Goal: Information Seeking & Learning: Learn about a topic

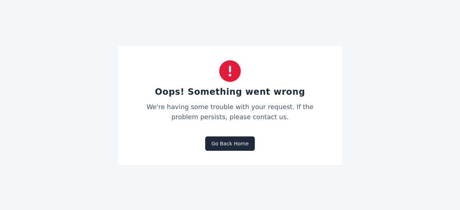
click at [233, 147] on link "Go Back Home" at bounding box center [230, 144] width 50 height 14
click at [229, 147] on link "Go Back Home" at bounding box center [230, 144] width 50 height 14
click at [234, 144] on link "Go Back Home" at bounding box center [230, 144] width 50 height 14
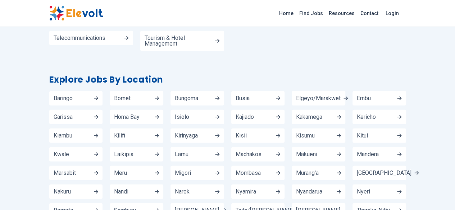
scroll to position [1007, 0]
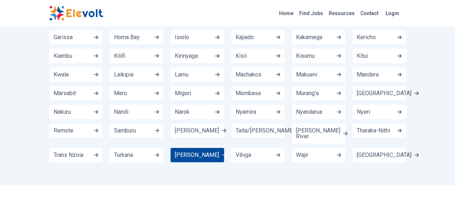
scroll to position [1099, 0]
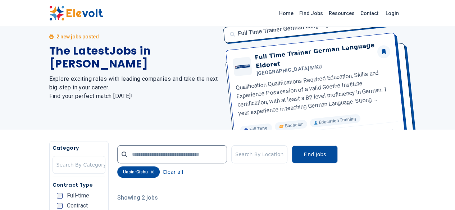
scroll to position [43, 0]
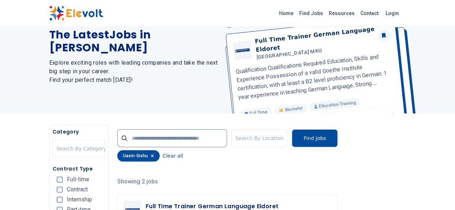
scroll to position [40, 0]
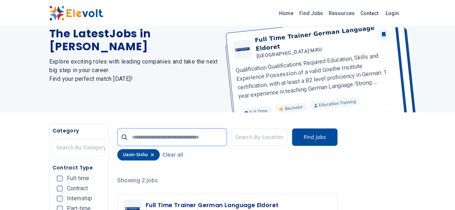
click at [194, 139] on input "text" at bounding box center [172, 137] width 110 height 18
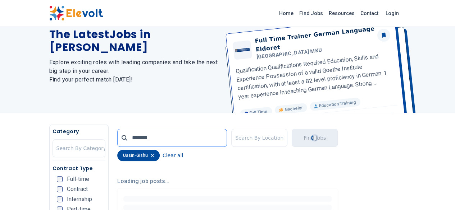
scroll to position [43, 0]
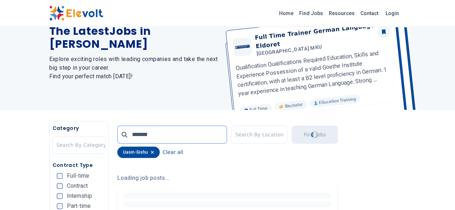
type input "*******"
click at [56, 146] on div at bounding box center [81, 145] width 50 height 14
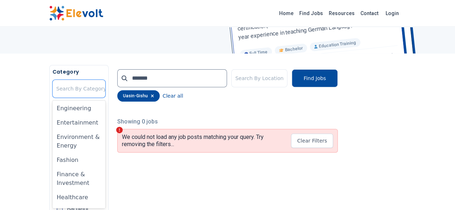
scroll to position [220, 0]
click at [52, 190] on div "Healthcare" at bounding box center [78, 197] width 53 height 14
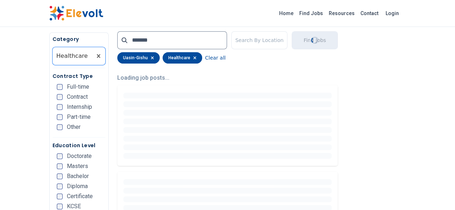
scroll to position [175, 0]
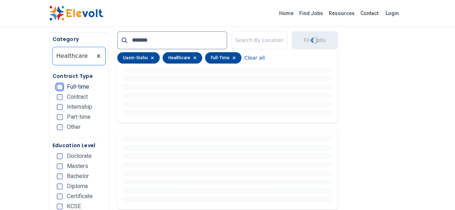
scroll to position [189, 0]
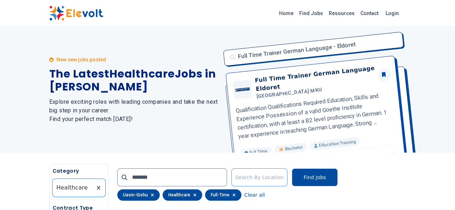
click at [283, 183] on div at bounding box center [259, 177] width 48 height 14
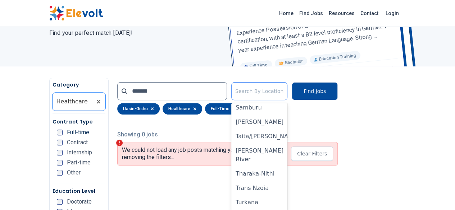
scroll to position [600, 0]
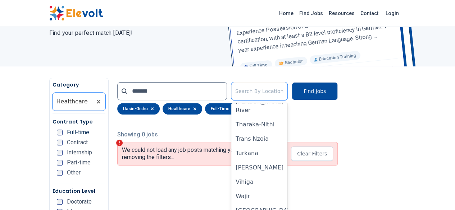
click at [275, 165] on div "[PERSON_NAME]" at bounding box center [259, 168] width 56 height 14
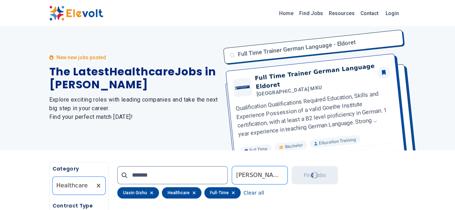
scroll to position [0, 0]
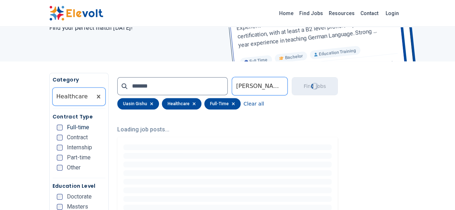
scroll to position [92, 0]
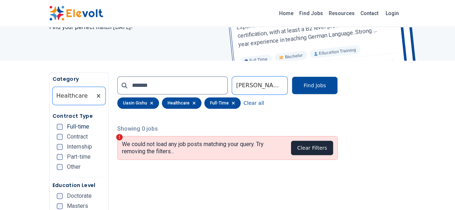
click at [333, 151] on button "Clear Filters" at bounding box center [312, 148] width 42 height 14
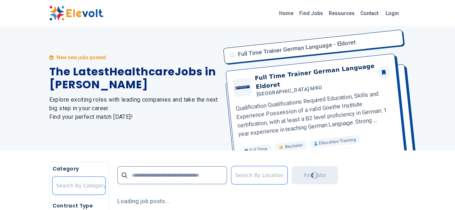
scroll to position [0, 0]
